Goal: Transaction & Acquisition: Purchase product/service

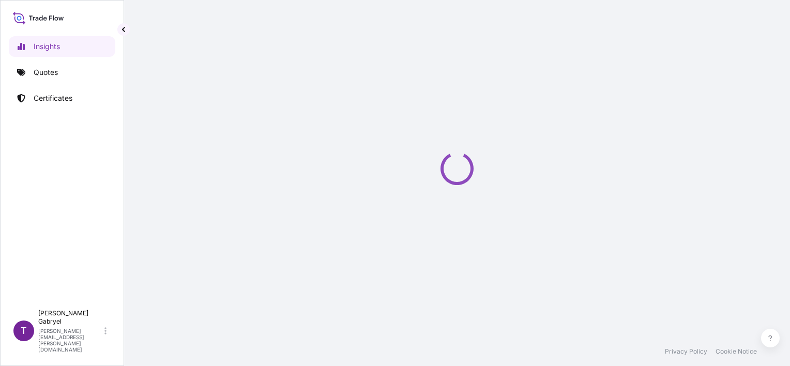
select select "2025"
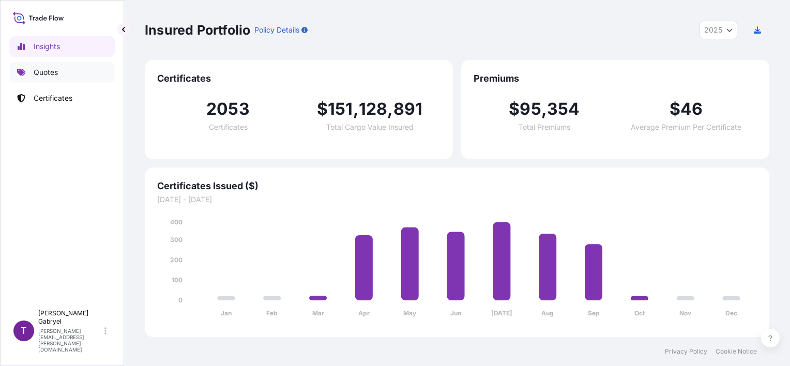
click at [49, 73] on p "Quotes" at bounding box center [46, 72] width 24 height 10
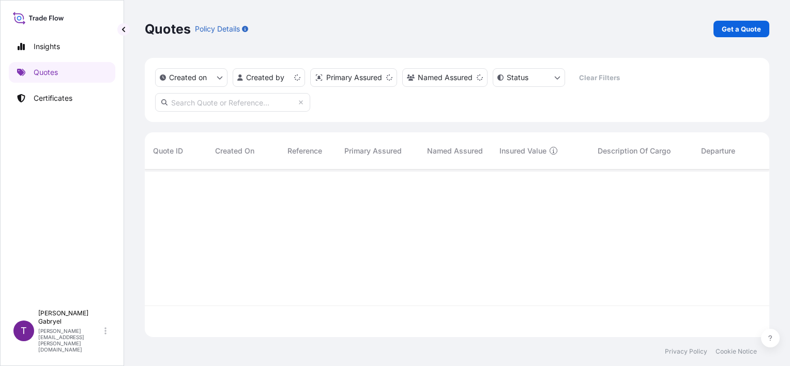
scroll to position [166, 617]
click at [751, 28] on p "Get a Quote" at bounding box center [741, 29] width 39 height 10
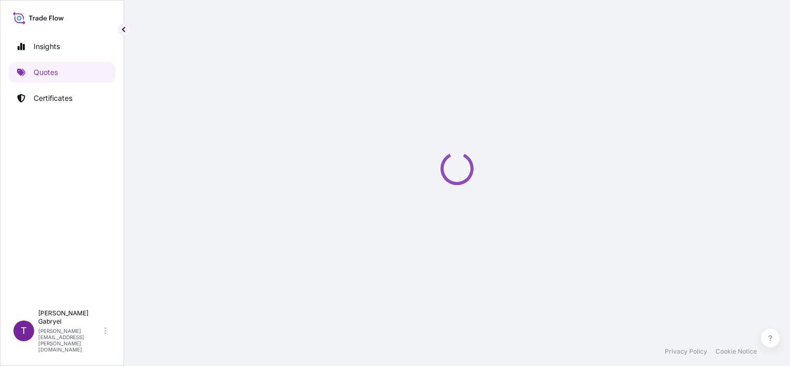
scroll to position [17, 0]
select select "Sea"
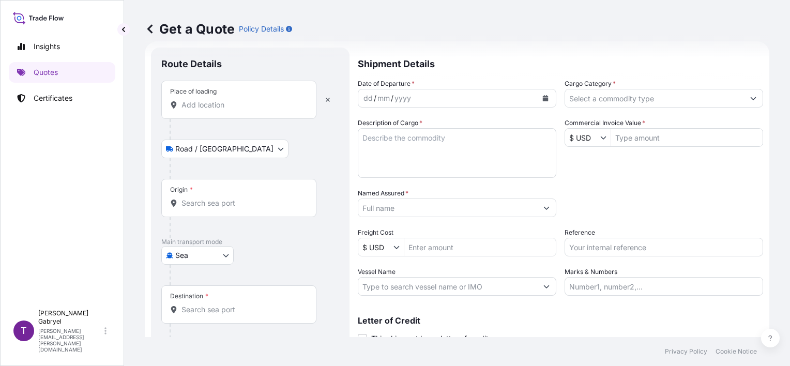
click at [210, 107] on input "Place of loading" at bounding box center [243, 105] width 122 height 10
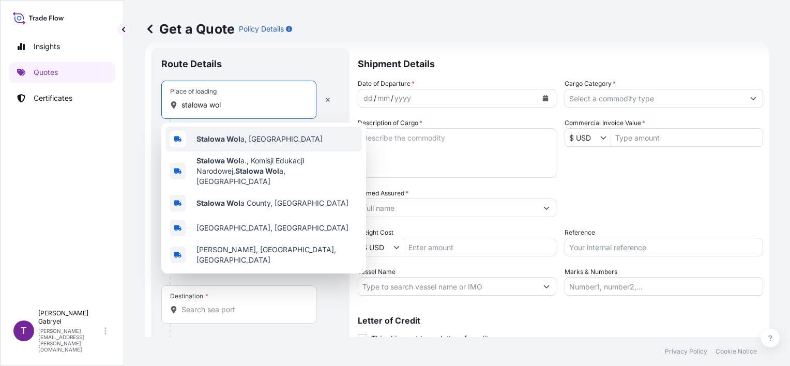
click at [229, 137] on b "Stalowa Wol" at bounding box center [219, 138] width 44 height 9
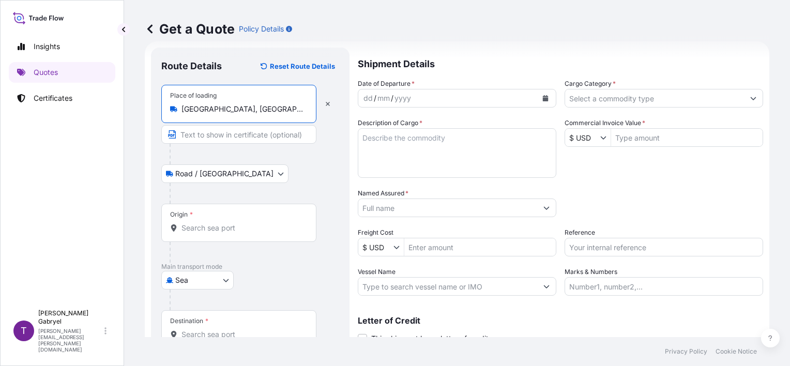
type input "[GEOGRAPHIC_DATA], [GEOGRAPHIC_DATA]"
click at [637, 103] on input "Cargo Category *" at bounding box center [654, 98] width 179 height 19
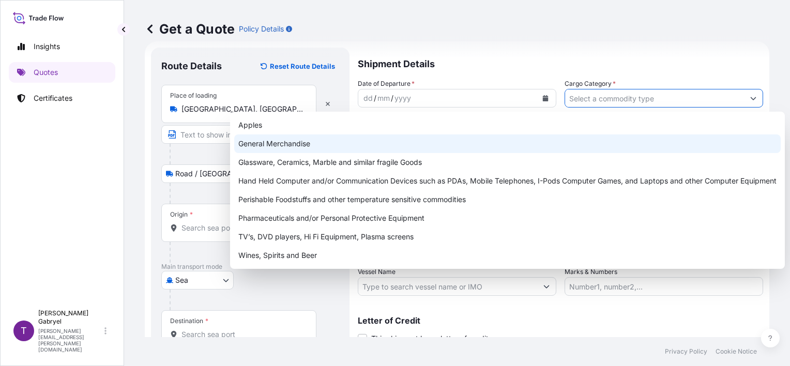
click at [545, 145] on div "General Merchandise" at bounding box center [507, 143] width 547 height 19
type input "General Merchandise"
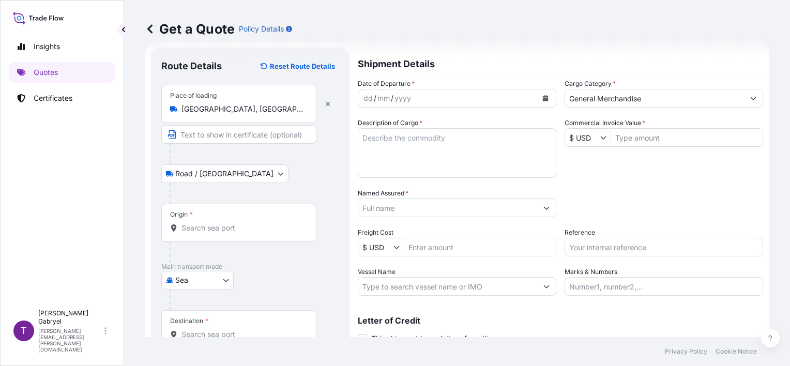
click at [543, 101] on icon "Calendar" at bounding box center [546, 98] width 6 height 6
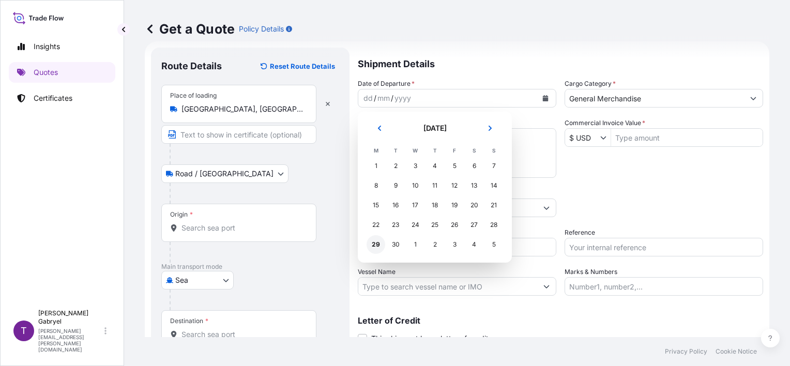
click at [373, 249] on div "29" at bounding box center [376, 244] width 19 height 19
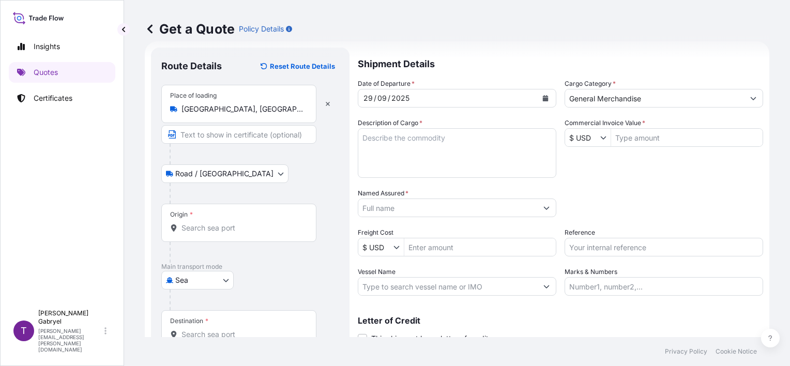
click at [19, 228] on div "Insights Quotes Certificates" at bounding box center [62, 166] width 107 height 278
click at [205, 227] on input "Origin *" at bounding box center [243, 228] width 122 height 10
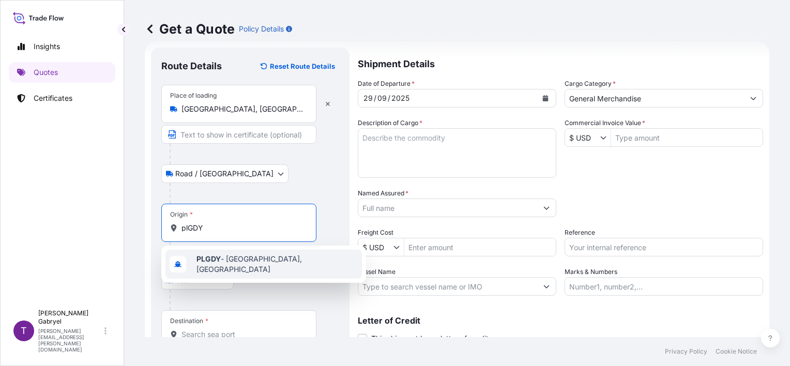
click at [275, 267] on span "PLGDY - [GEOGRAPHIC_DATA], [GEOGRAPHIC_DATA]" at bounding box center [277, 264] width 161 height 21
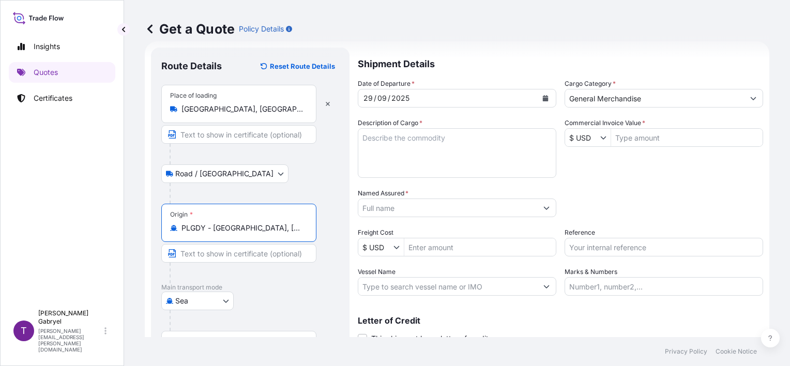
type input "PLGDY - [GEOGRAPHIC_DATA], [GEOGRAPHIC_DATA]"
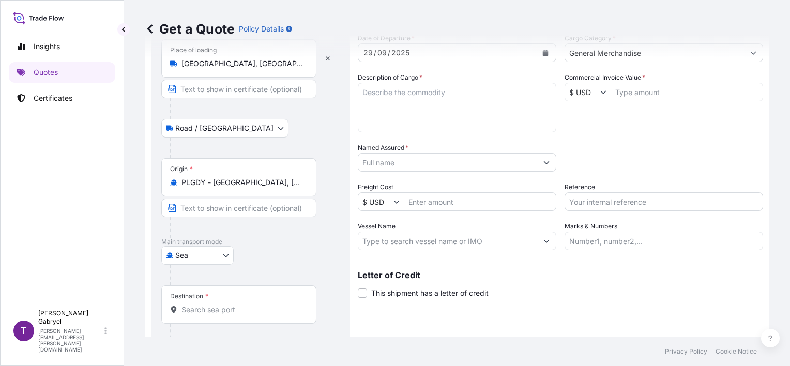
scroll to position [101, 0]
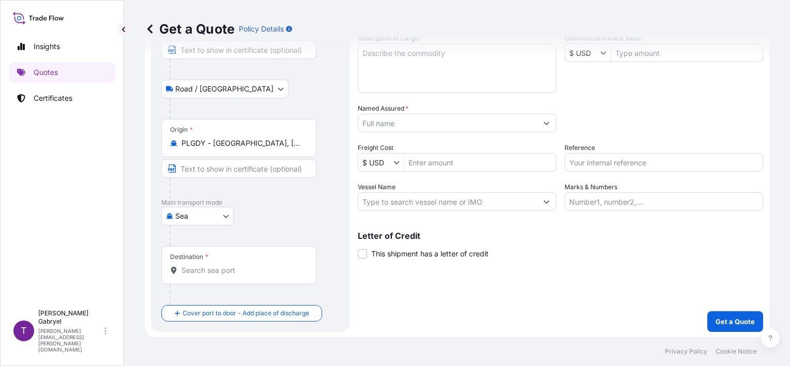
click at [196, 267] on input "Destination *" at bounding box center [243, 270] width 122 height 10
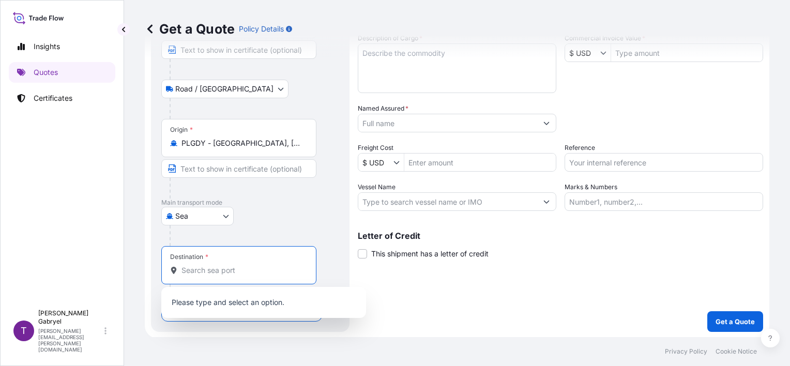
paste input "WALVIS BAY"
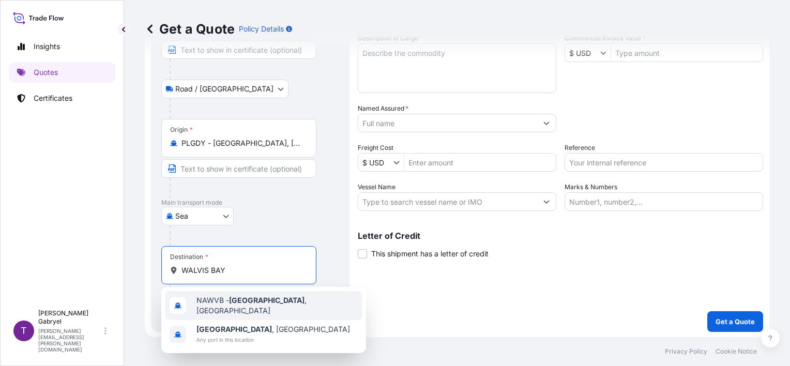
click at [219, 302] on span "NAWVB - [GEOGRAPHIC_DATA] , [GEOGRAPHIC_DATA]" at bounding box center [277, 305] width 161 height 21
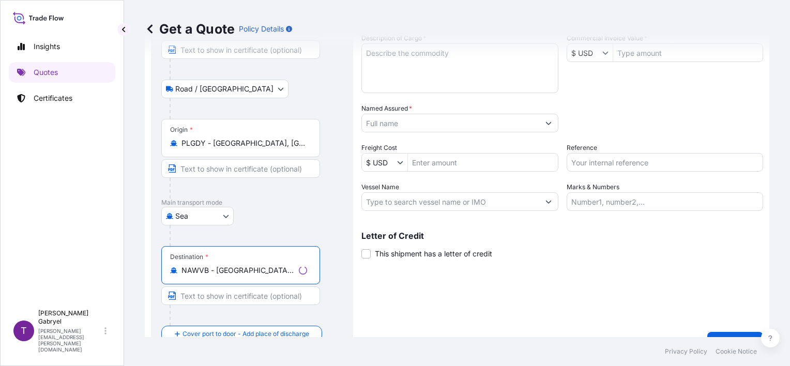
type input "NAWVB - [GEOGRAPHIC_DATA], [GEOGRAPHIC_DATA]"
click at [513, 305] on div "Shipment Details Date of Departure * [DATE] Cargo Category * General Merchandis…" at bounding box center [563, 158] width 402 height 390
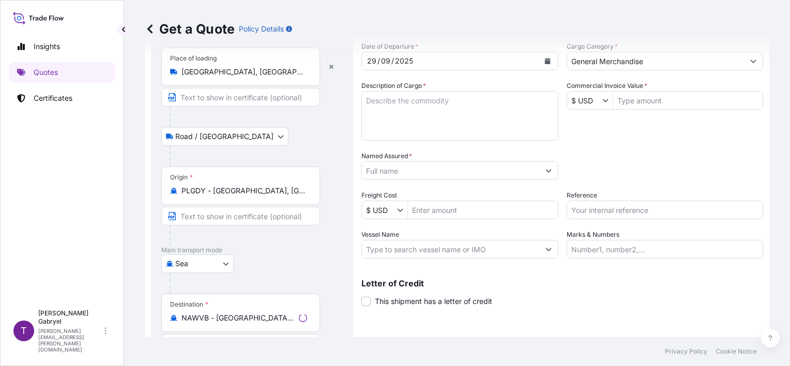
scroll to position [0, 0]
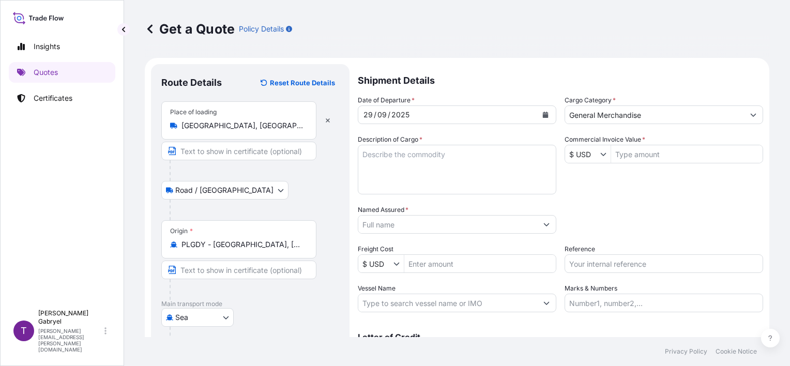
click at [476, 184] on textarea "Description of Cargo *" at bounding box center [457, 170] width 199 height 50
paste textarea "MEDALS, TROPHY, CUP, CAST FIGURINE, METAL LID, RIBBONS, ARTICLES OF FIBREBOARD,…"
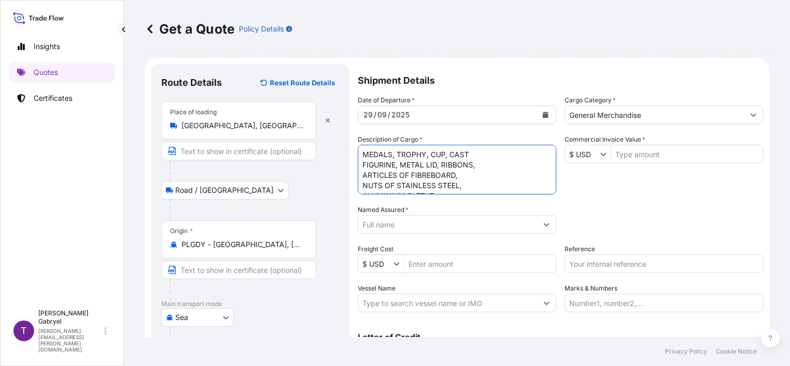
scroll to position [6, 0]
click at [504, 159] on textarea "MEDALS, TROPHY, CUP, CAST FIGURINE, METAL LID, RIBBONS, ARTICLES OF FIBREBOARD,…" at bounding box center [457, 170] width 199 height 50
paste textarea "HS CODE: 83062900, 39269097 71171900, 70139900, 68022100 44219910, 39264000, 73…"
click at [419, 193] on textarea "MEDALS, TROPHY, CUP, CAST FIGURINE, METAL LID, RIBBONS, ARTICLES OF FIBREBOARD,…" at bounding box center [457, 170] width 199 height 50
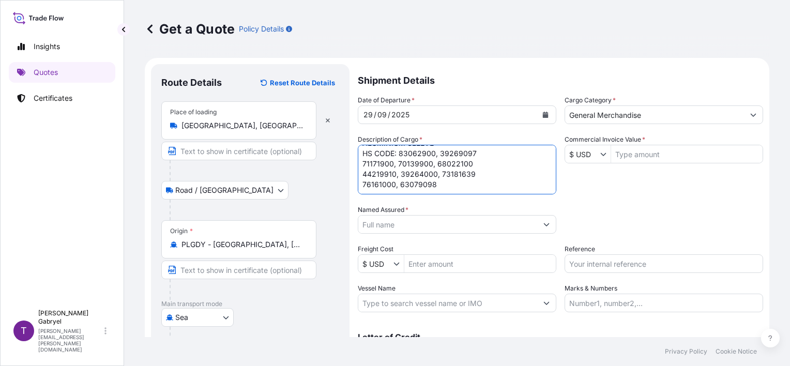
paste textarea "GROSS WEIGHT:"
click at [456, 189] on textarea "MEDALS, TROPHY, CUP, CAST FIGURINE, METAL LID, RIBBONS, ARTICLES OF FIBREBOARD,…" at bounding box center [457, 170] width 199 height 50
paste textarea "QUANTITY:"
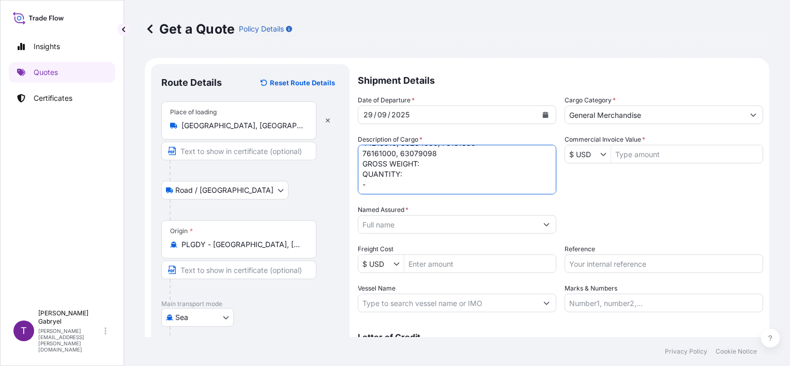
type textarea "MEDALS, TROPHY, CUP, CAST FIGURINE, METAL LID, RIBBONS, ARTICLES OF FIBREBOARD,…"
click at [413, 223] on input "Named Assured *" at bounding box center [447, 224] width 179 height 19
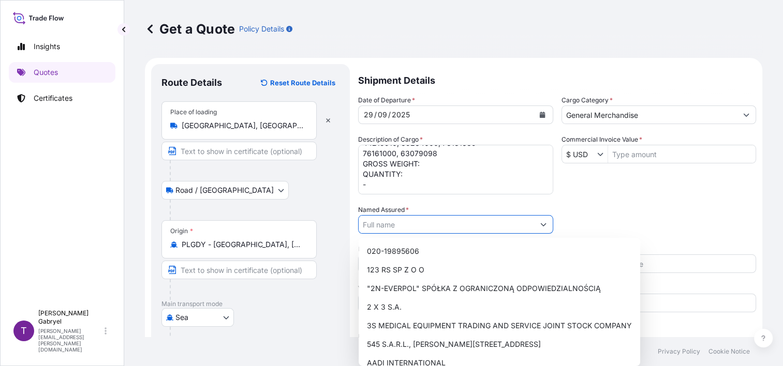
paste input "OTB SPORT & TROPHY"
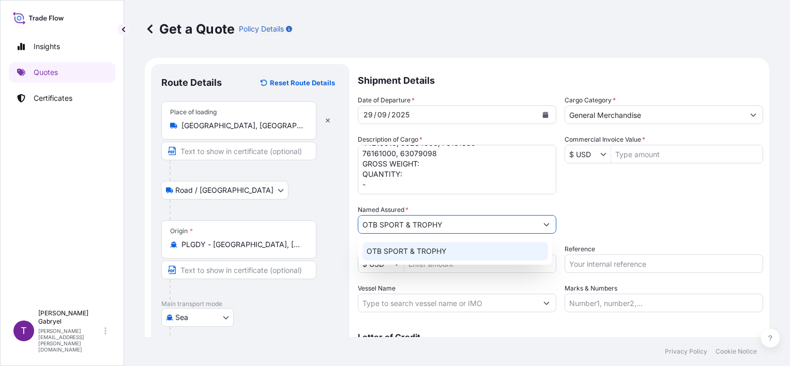
click at [403, 250] on span "OTB SPORT & TROPHY" at bounding box center [407, 251] width 80 height 10
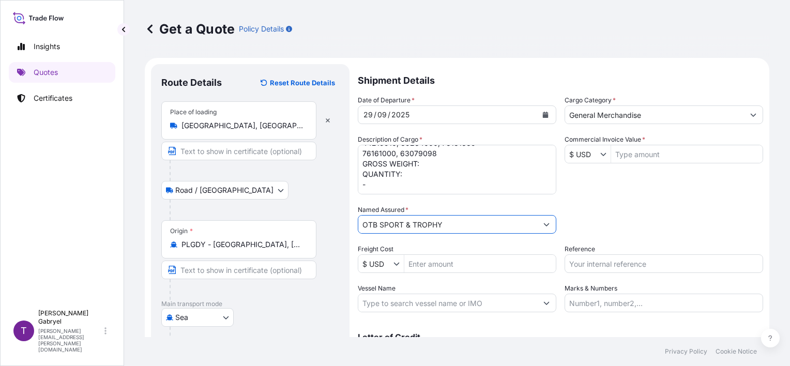
type input "OTB SPORT & TROPHY"
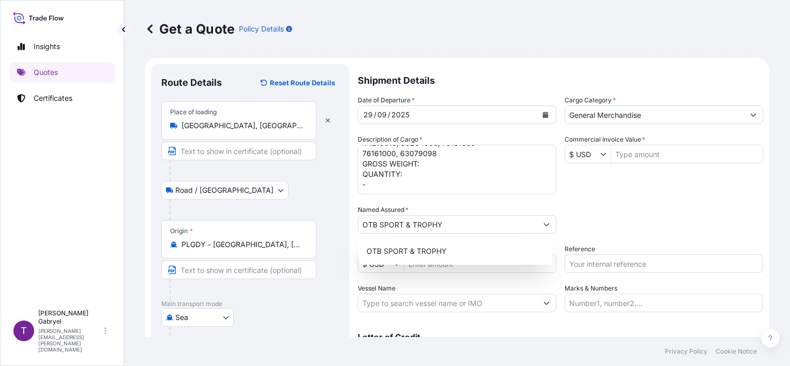
click at [732, 25] on div "Get a Quote Policy Details" at bounding box center [457, 29] width 625 height 17
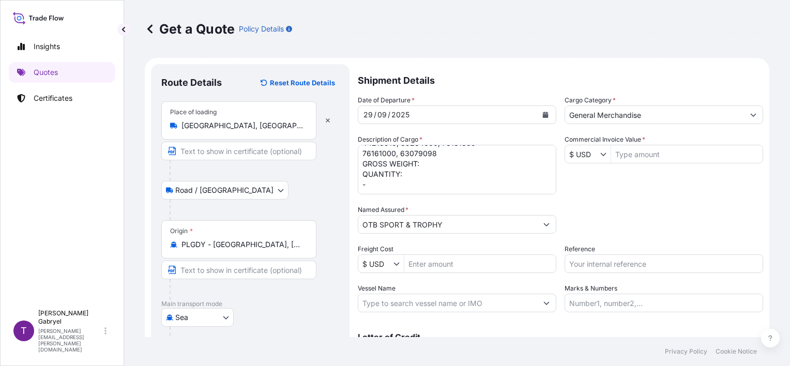
click at [424, 307] on input "Vessel Name" at bounding box center [447, 303] width 179 height 19
paste input "MSC [GEOGRAPHIC_DATA]"
click at [434, 306] on input "MSC [GEOGRAPHIC_DATA]/" at bounding box center [447, 303] width 179 height 19
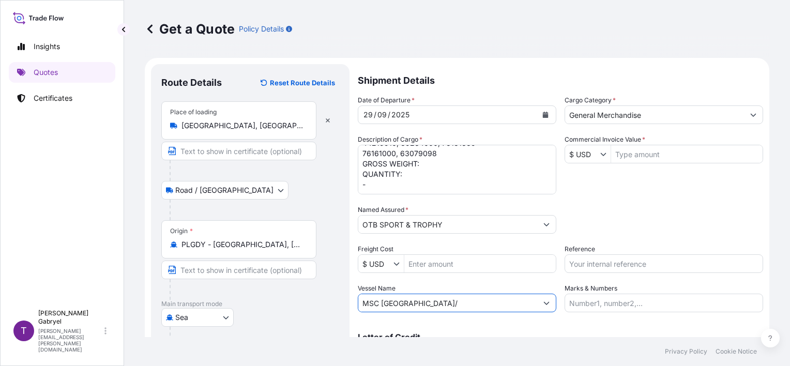
paste input "QB540E"
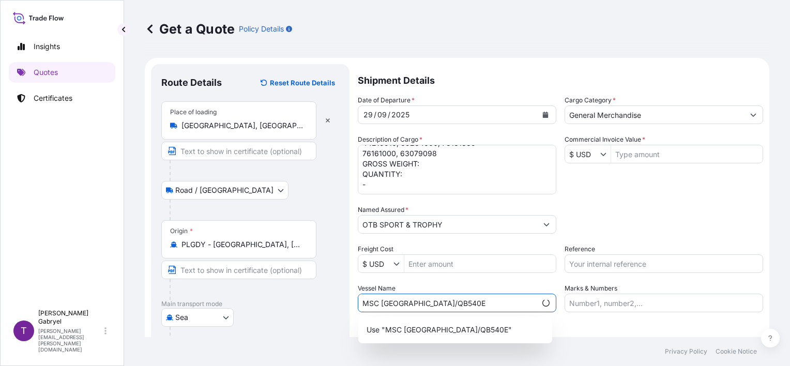
type input "MSC [GEOGRAPHIC_DATA]/QB540E"
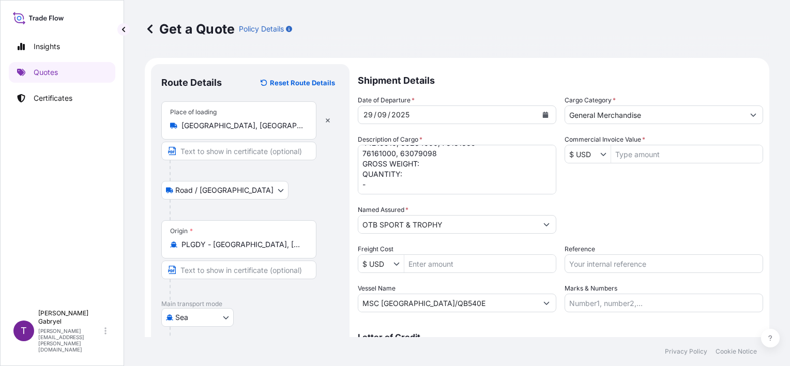
click at [586, 263] on input "Reference" at bounding box center [664, 263] width 199 height 19
paste input "S02061609"
type input "S02061609"
click at [456, 184] on textarea "MEDALS, TROPHY, CUP, CAST FIGURINE, METAL LID, RIBBONS, ARTICLES OF FIBREBOARD,…" at bounding box center [457, 170] width 199 height 50
drag, startPoint x: 14, startPoint y: 213, endPoint x: 57, endPoint y: 207, distance: 43.8
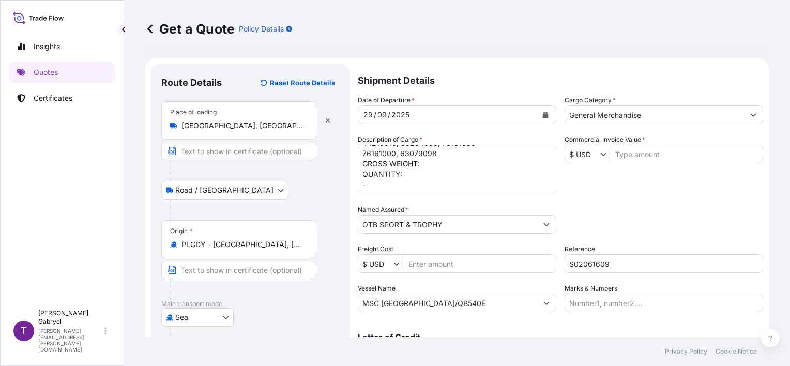
click at [13, 213] on div "Insights Quotes Certificates" at bounding box center [62, 166] width 107 height 278
click at [406, 181] on textarea "MEDALS, TROPHY, CUP, CAST FIGURINE, METAL LID, RIBBONS, ARTICLES OF FIBREBOARD,…" at bounding box center [457, 170] width 199 height 50
paste textarea "MSDU1751731"
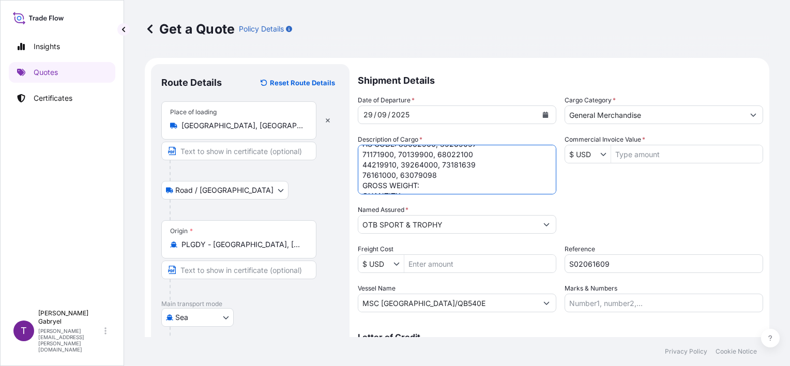
scroll to position [0, 0]
type textarea "MEDALS, TROPHY, CUP, CAST FIGURINE, METAL LID, RIBBONS, ARTICLES OF FIBREBOARD,…"
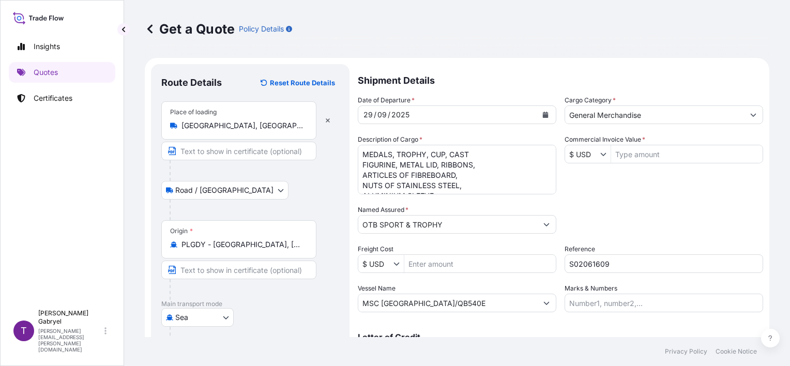
click at [579, 152] on input "$ USD" at bounding box center [582, 154] width 35 height 19
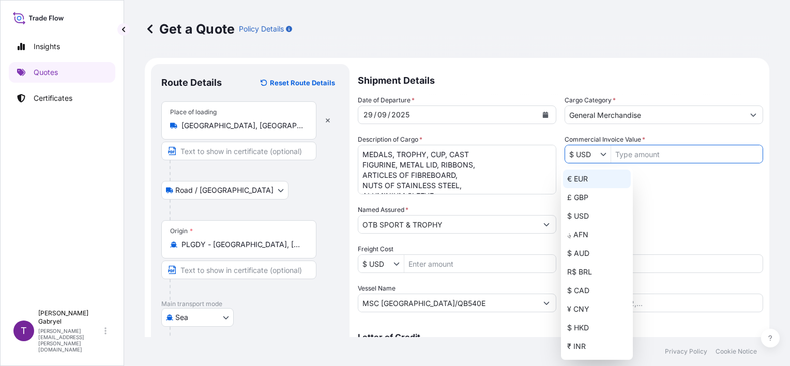
click at [583, 178] on div "€ EUR" at bounding box center [597, 179] width 68 height 19
type input "€ EUR"
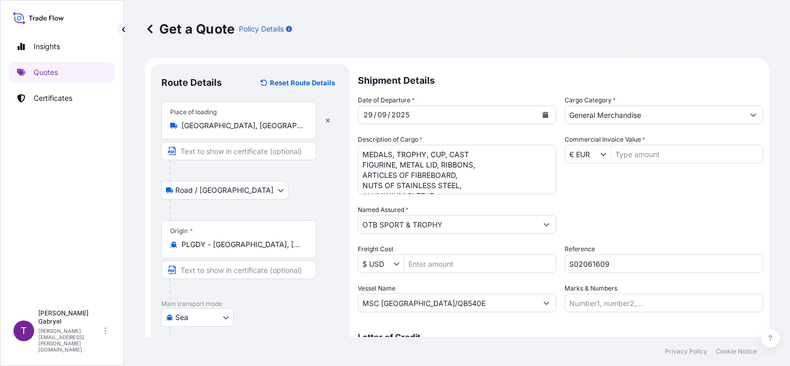
click at [618, 151] on input "Commercial Invoice Value *" at bounding box center [687, 154] width 152 height 19
type input "31,309.94"
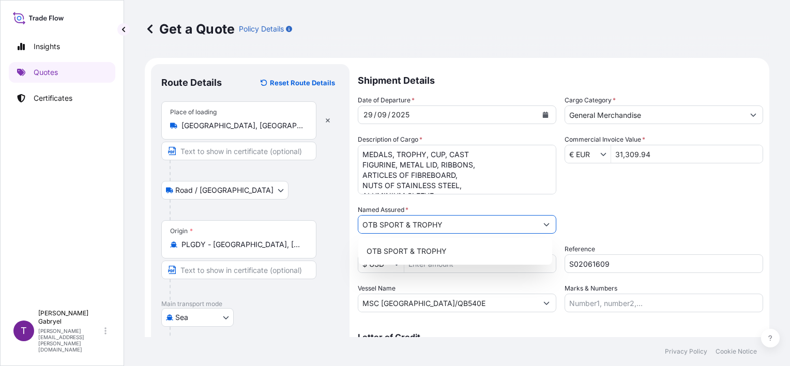
click at [641, 180] on div "Date of Departure * [DATE] Cargo Category * General Merchandise Description of …" at bounding box center [561, 203] width 406 height 217
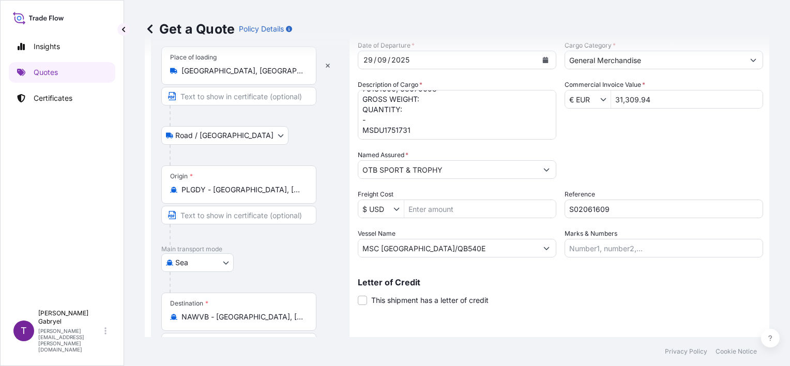
scroll to position [70, 0]
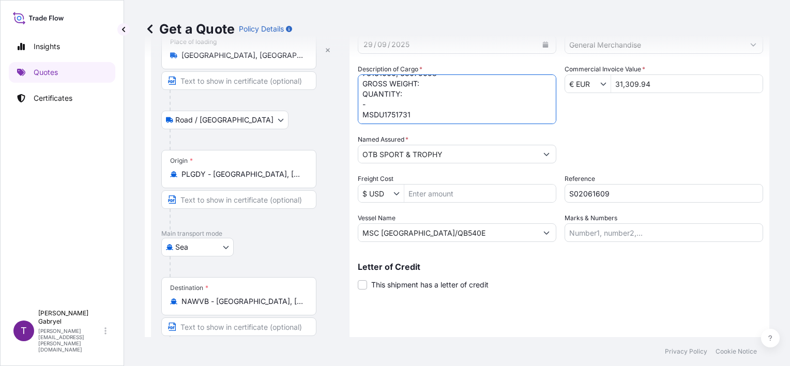
click at [438, 80] on textarea "MEDALS, TROPHY, CUP, CAST FIGURINE, METAL LID, RIBBONS, ARTICLES OF FIBREBOARD,…" at bounding box center [457, 99] width 199 height 50
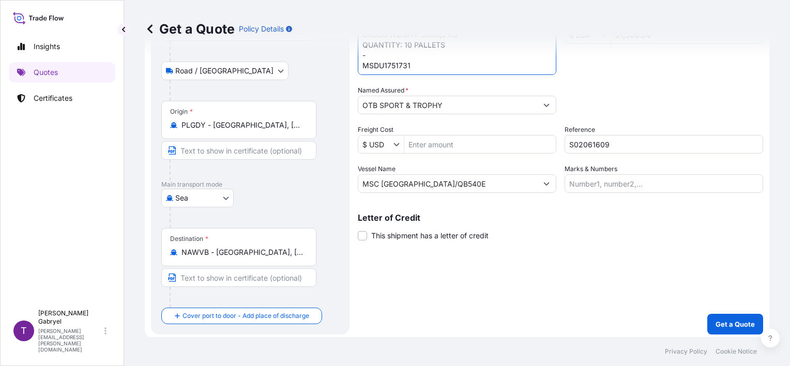
scroll to position [122, 0]
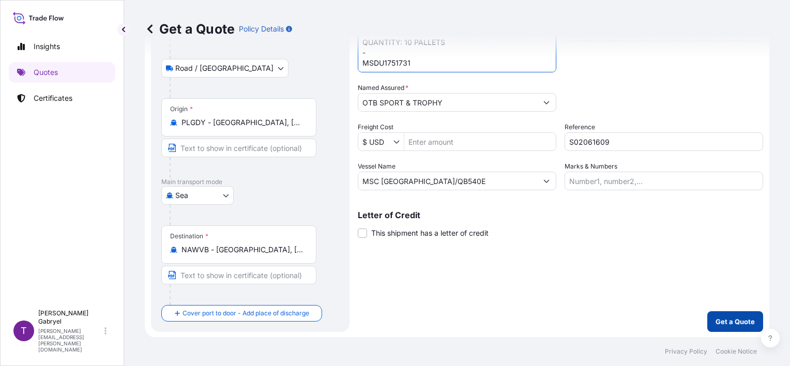
type textarea "MEDALS, TROPHY, CUP, CAST FIGURINE, METAL LID, RIBBONS, ARTICLES OF FIBREBOARD,…"
click at [730, 323] on p "Get a Quote" at bounding box center [735, 322] width 39 height 10
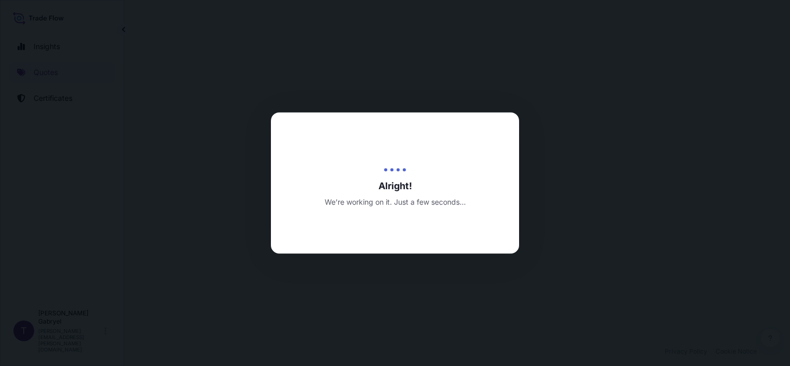
select select "Road / [GEOGRAPHIC_DATA]"
select select "Sea"
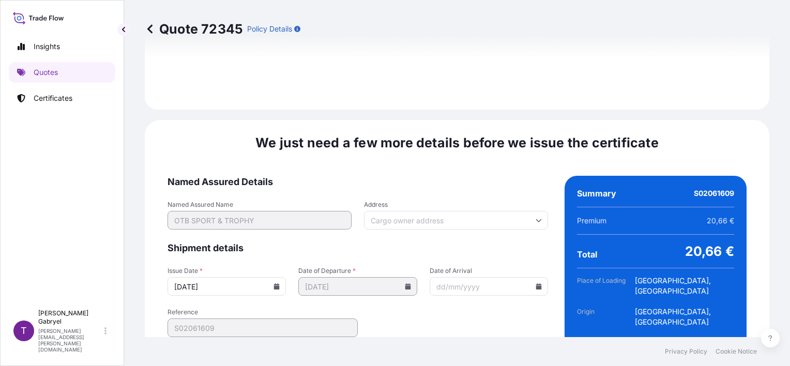
scroll to position [1319, 0]
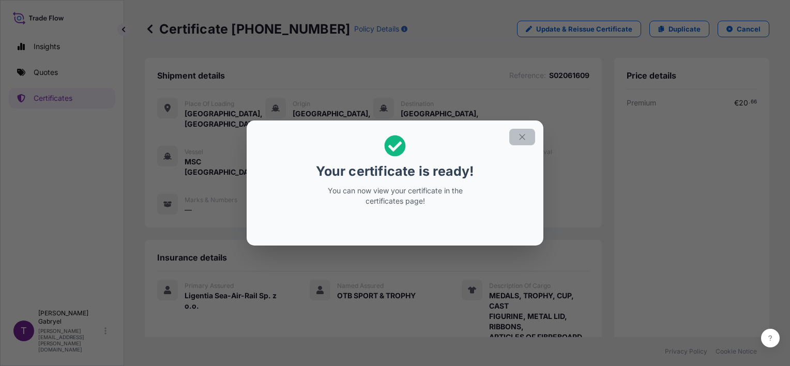
click at [526, 135] on icon "button" at bounding box center [522, 136] width 9 height 9
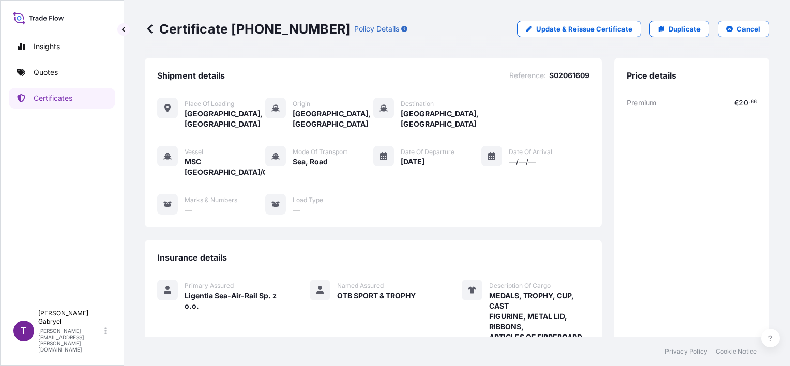
scroll to position [352, 0]
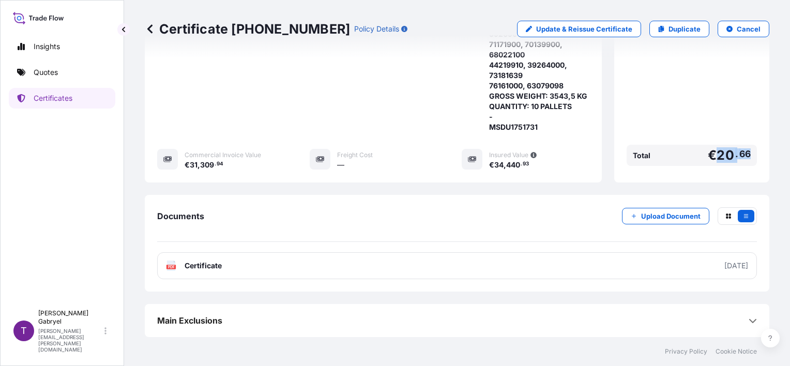
drag, startPoint x: 745, startPoint y: 157, endPoint x: 709, endPoint y: 160, distance: 36.3
click at [709, 160] on div "Total € 20 . 66" at bounding box center [692, 155] width 130 height 21
copy span "20 . 66"
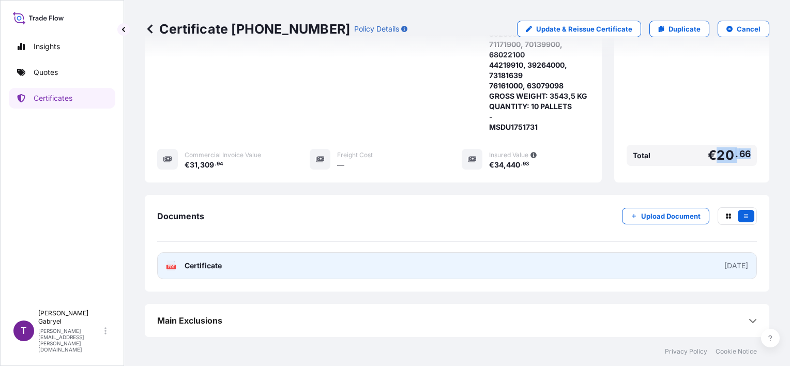
click at [335, 277] on link "PDF Certificate [DATE]" at bounding box center [457, 265] width 600 height 27
